Goal: Browse casually: Explore the website without a specific task or goal

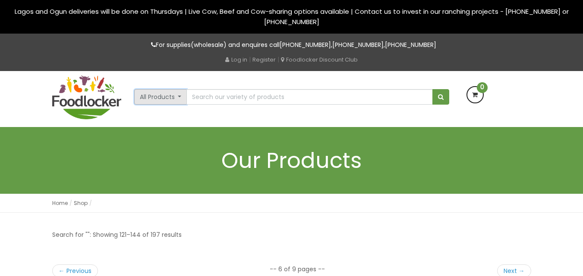
click at [179, 97] on button "All Products" at bounding box center [160, 97] width 53 height 16
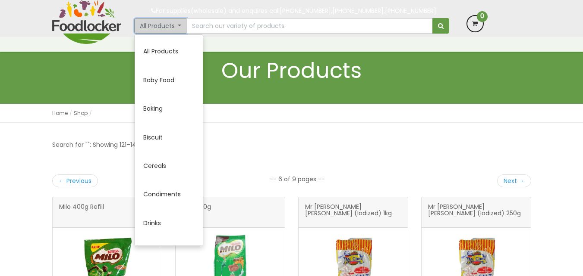
scroll to position [113, 0]
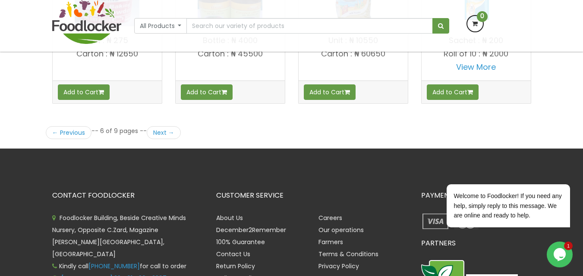
scroll to position [1269, 0]
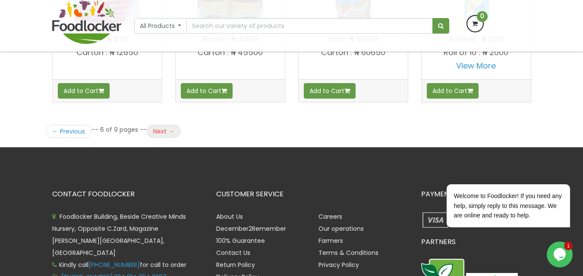
click at [157, 131] on link "Next →" at bounding box center [164, 131] width 34 height 13
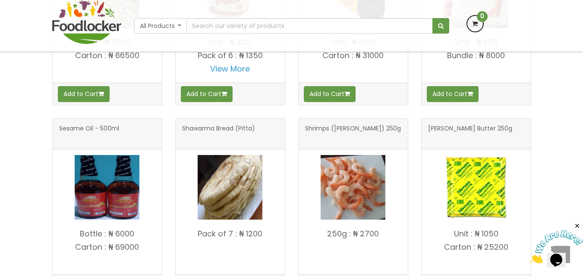
scroll to position [897, 0]
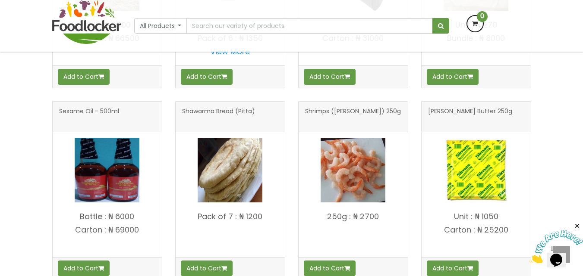
click at [453, 112] on span "Simas Butter 250g" at bounding box center [470, 116] width 84 height 17
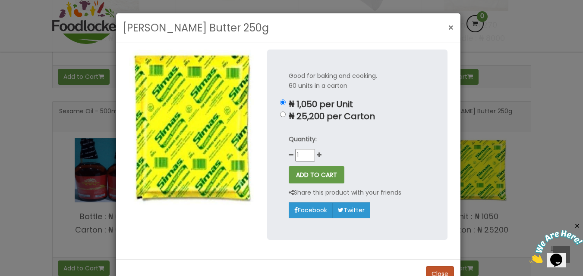
click at [448, 28] on span "×" at bounding box center [451, 28] width 6 height 13
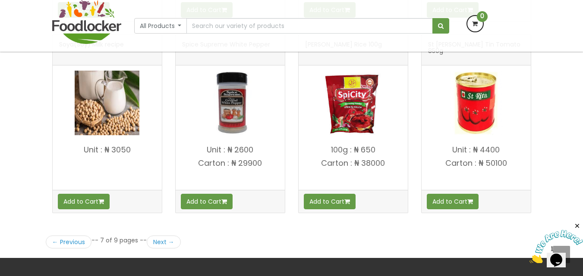
scroll to position [1173, 0]
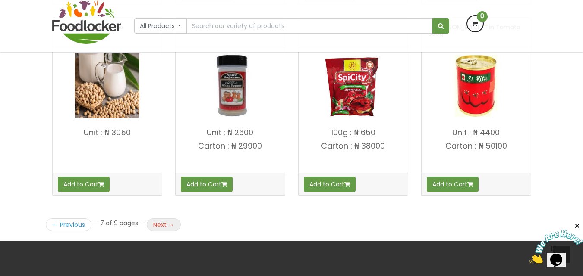
click at [156, 223] on link "Next →" at bounding box center [164, 225] width 34 height 13
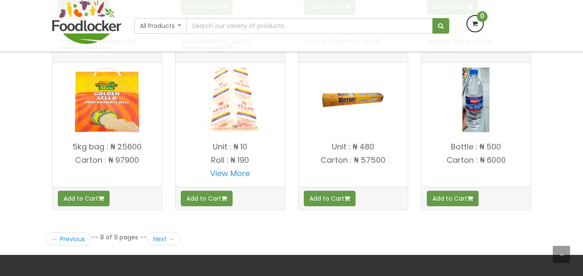
scroll to position [1077, 0]
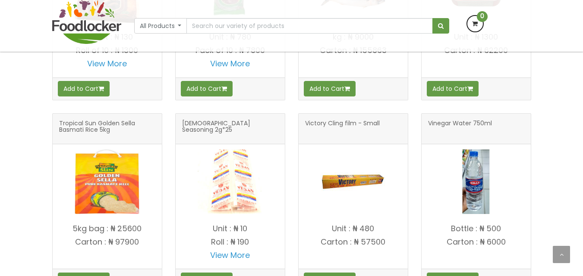
click at [462, 122] on span "Vinegar Water 750ml" at bounding box center [460, 128] width 64 height 17
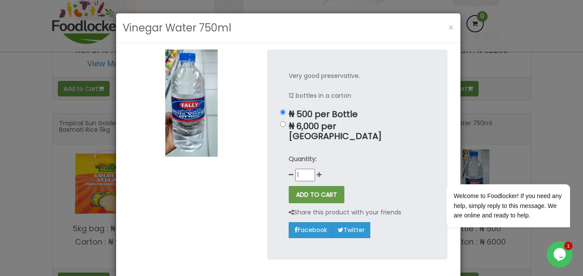
scroll to position [0, 0]
click at [448, 26] on span "×" at bounding box center [451, 28] width 6 height 13
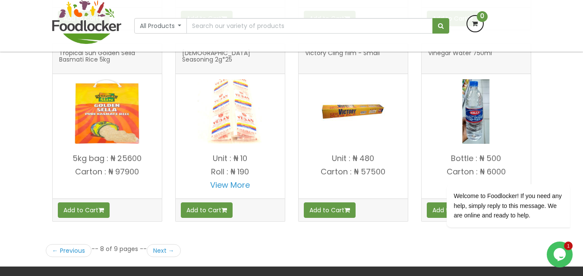
scroll to position [1301, 0]
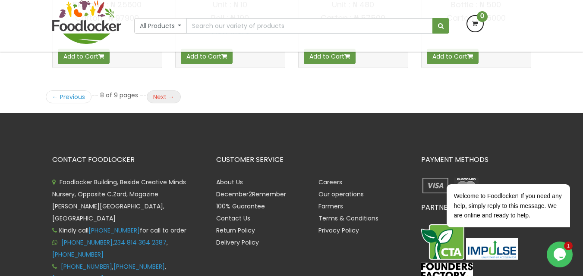
click at [157, 94] on link "Next →" at bounding box center [164, 97] width 34 height 13
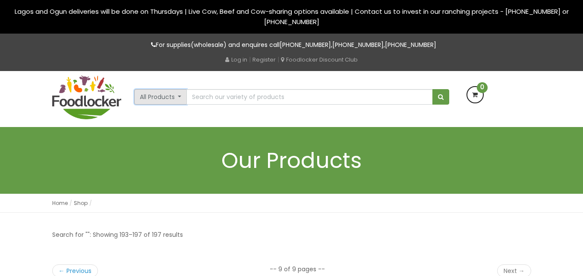
click at [179, 95] on button "All Products" at bounding box center [160, 97] width 53 height 16
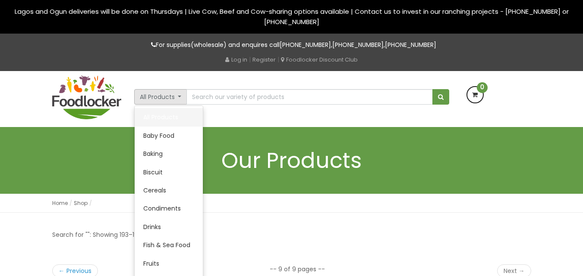
click at [162, 115] on link "All Products" at bounding box center [169, 117] width 68 height 18
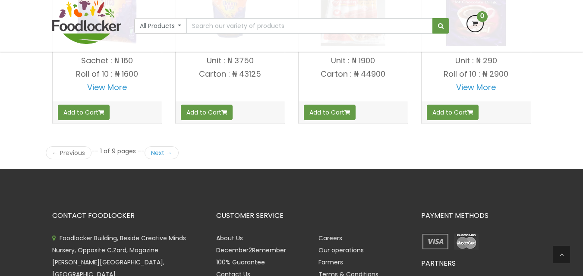
scroll to position [1265, 0]
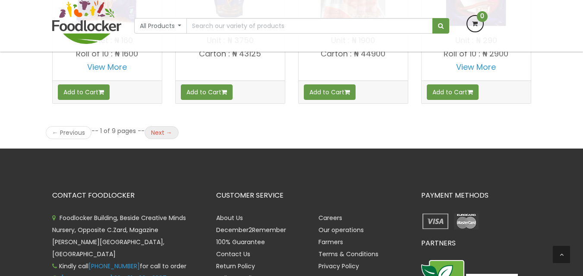
click at [156, 131] on link "Next →" at bounding box center [161, 132] width 34 height 13
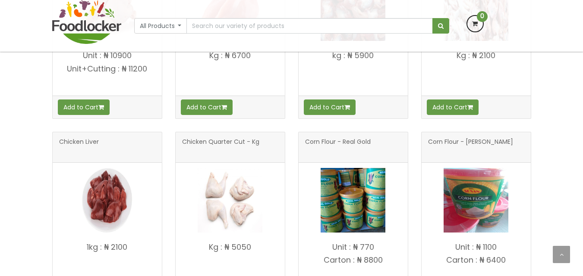
scroll to position [500, 0]
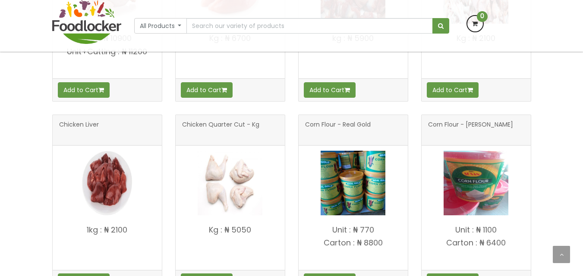
click at [92, 134] on span "Chicken Liver" at bounding box center [79, 130] width 40 height 17
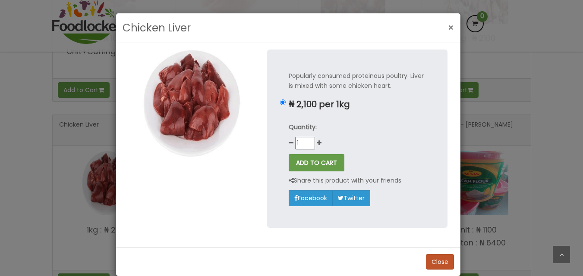
click at [449, 26] on span "×" at bounding box center [451, 28] width 6 height 13
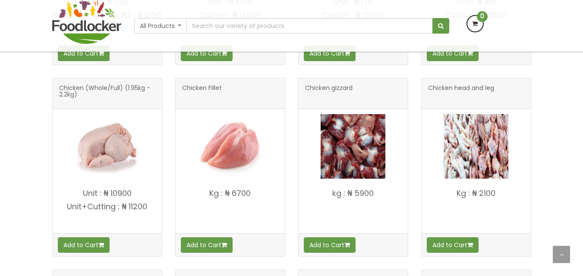
scroll to position [328, 0]
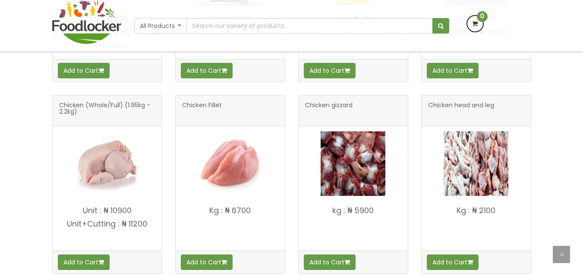
click at [465, 115] on span "Chicken head and leg" at bounding box center [461, 110] width 66 height 17
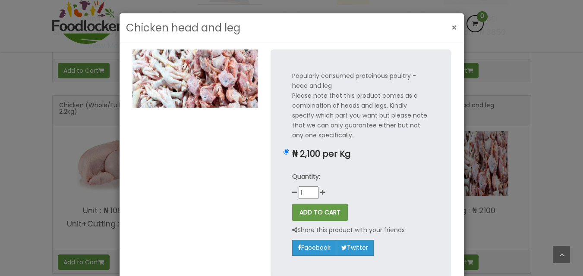
click at [451, 25] on span "×" at bounding box center [454, 28] width 6 height 13
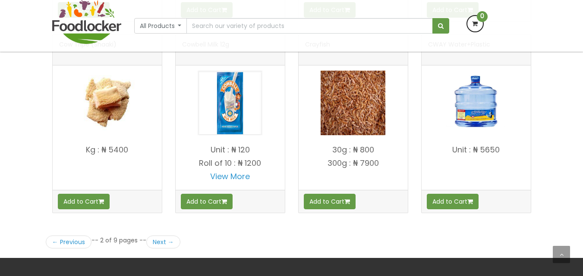
scroll to position [1173, 0]
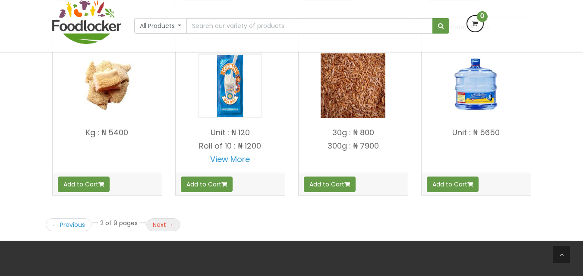
click at [155, 232] on link "Next →" at bounding box center [163, 225] width 34 height 13
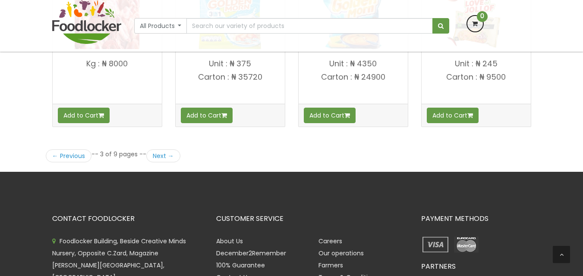
scroll to position [1277, 0]
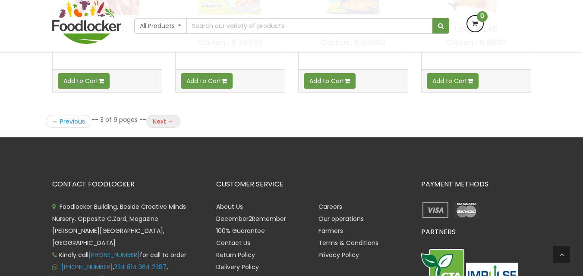
click at [159, 122] on link "Next →" at bounding box center [163, 121] width 34 height 13
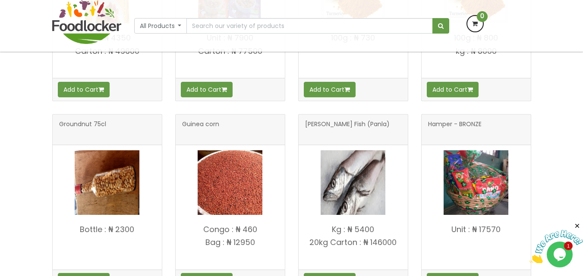
scroll to position [518, 0]
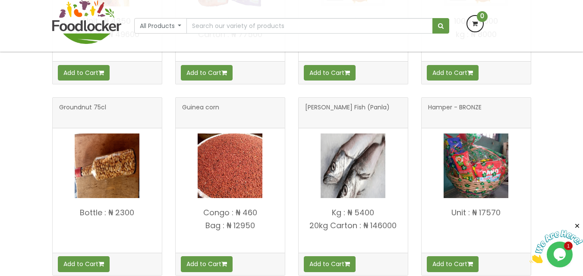
click at [325, 110] on span "Hake Fish (Panla)" at bounding box center [347, 112] width 85 height 17
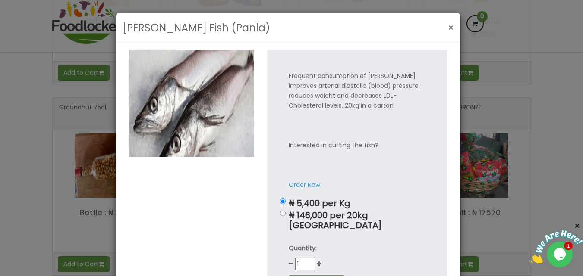
click at [448, 28] on span "×" at bounding box center [451, 28] width 6 height 13
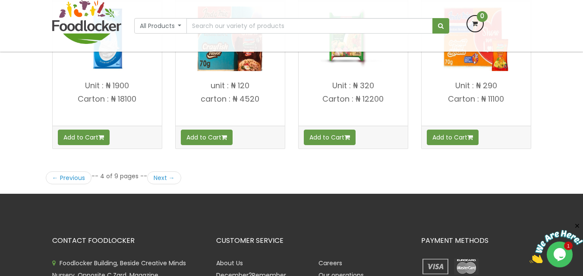
scroll to position [1225, 0]
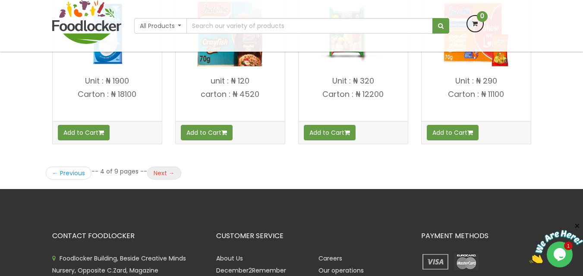
click at [152, 175] on link "Next →" at bounding box center [164, 173] width 34 height 13
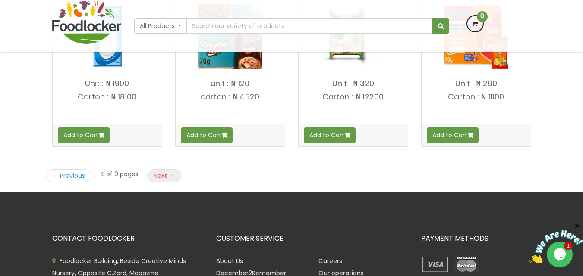
scroll to position [1069, 0]
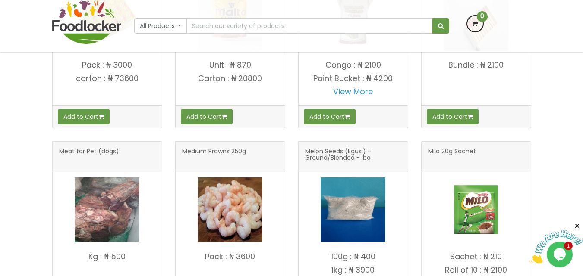
scroll to position [1052, 0]
